Goal: Information Seeking & Learning: Learn about a topic

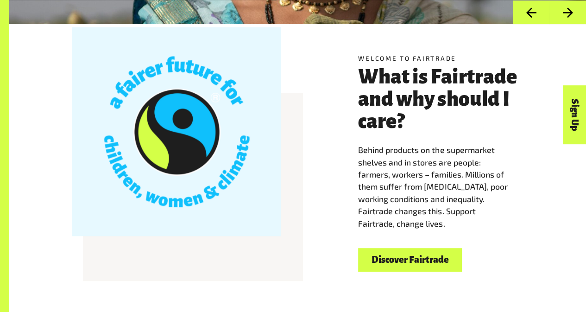
scroll to position [218, 0]
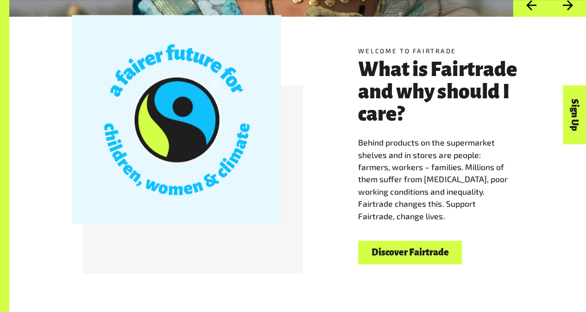
click at [432, 259] on link "Discover Fairtrade" at bounding box center [410, 252] width 104 height 24
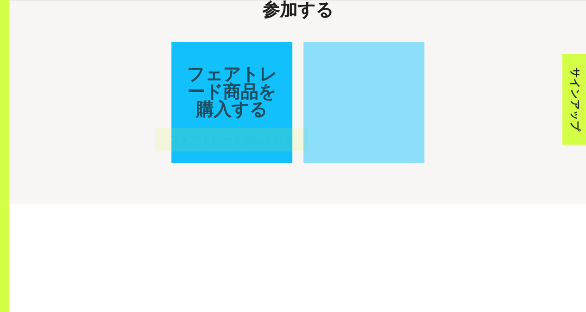
scroll to position [852, 0]
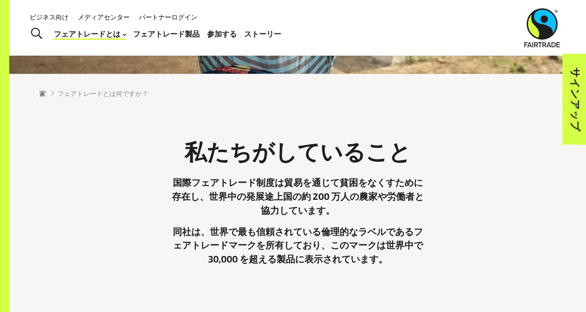
scroll to position [144, 0]
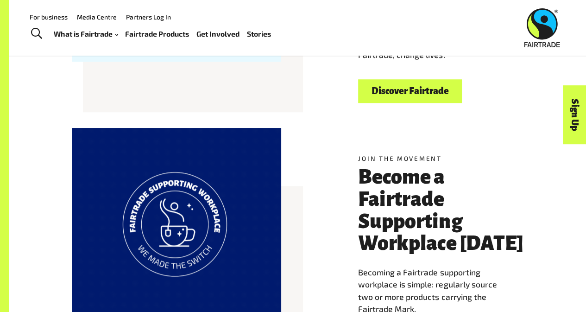
scroll to position [330, 0]
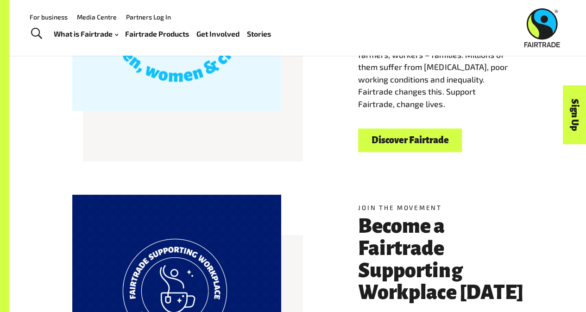
click at [557, 203] on div "Join the movement Become a Fairtrade Supporting Workplace today Becoming a Fair…" at bounding box center [298, 304] width 528 height 209
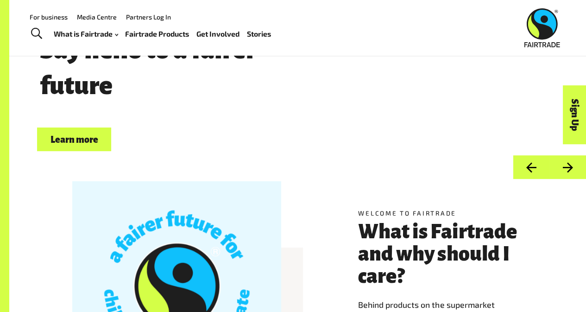
scroll to position [0, 0]
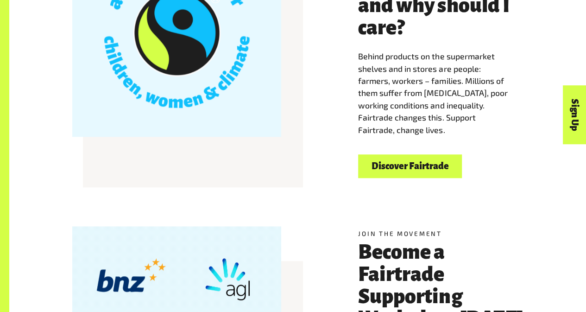
scroll to position [256, 0]
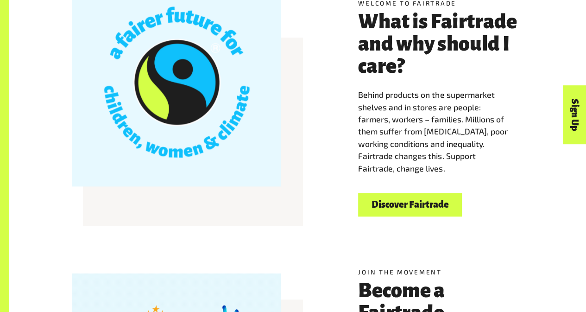
scroll to position [273, 0]
